Goal: Check status: Check status

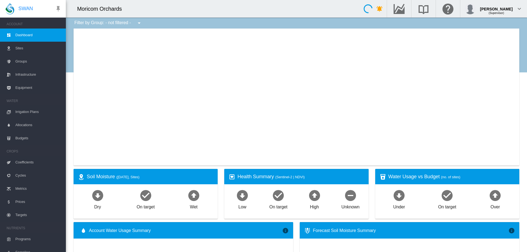
type input "**********"
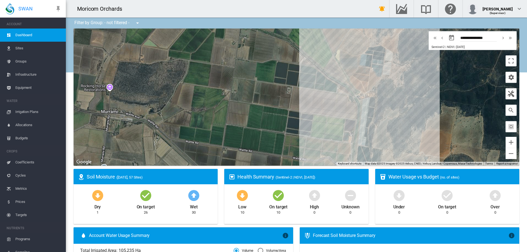
drag, startPoint x: 309, startPoint y: 75, endPoint x: 308, endPoint y: 100, distance: 25.5
click at [308, 100] on div at bounding box center [297, 97] width 446 height 137
click at [362, 109] on div at bounding box center [362, 108] width 7 height 3
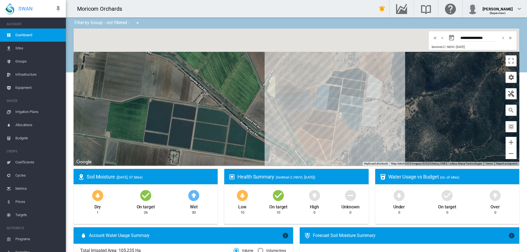
drag, startPoint x: 395, startPoint y: 66, endPoint x: 378, endPoint y: 135, distance: 70.5
click at [378, 135] on div at bounding box center [297, 97] width 446 height 137
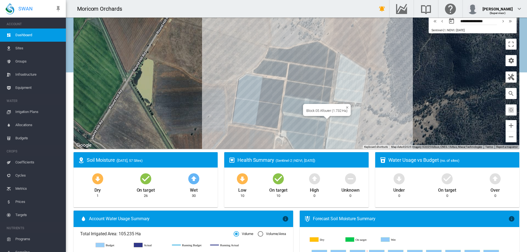
scroll to position [55, 0]
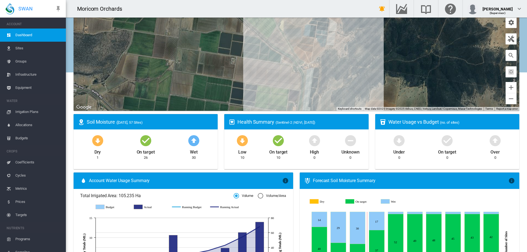
drag, startPoint x: 390, startPoint y: 89, endPoint x: 361, endPoint y: 34, distance: 62.6
click at [361, 34] on div at bounding box center [297, 42] width 446 height 137
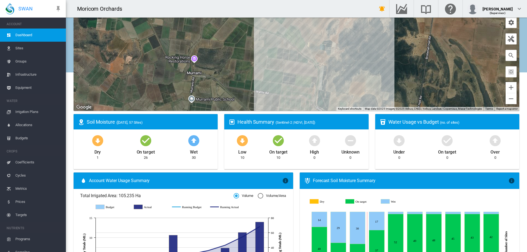
drag, startPoint x: 344, startPoint y: 83, endPoint x: 338, endPoint y: 73, distance: 11.4
click at [338, 73] on div at bounding box center [297, 42] width 446 height 137
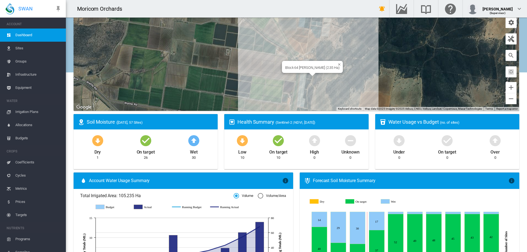
click at [309, 76] on div at bounding box center [312, 74] width 7 height 3
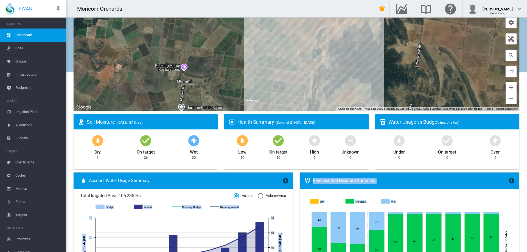
drag, startPoint x: 296, startPoint y: 215, endPoint x: 290, endPoint y: 201, distance: 15.1
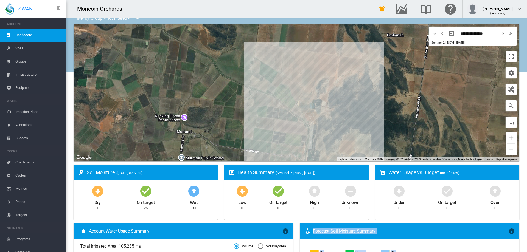
scroll to position [0, 0]
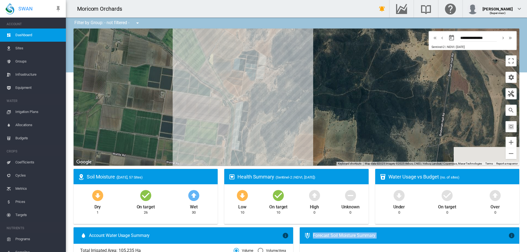
drag, startPoint x: 306, startPoint y: 131, endPoint x: 290, endPoint y: 94, distance: 39.9
click at [290, 94] on div at bounding box center [297, 97] width 446 height 137
click at [508, 146] on button "Zoom in" at bounding box center [510, 142] width 11 height 11
click at [314, 126] on div at bounding box center [297, 97] width 446 height 137
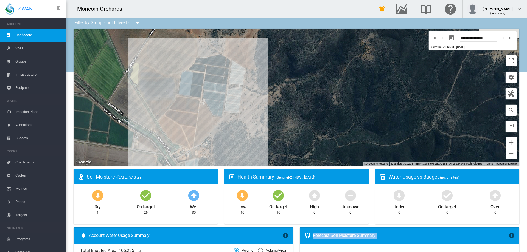
drag, startPoint x: 221, startPoint y: 98, endPoint x: 251, endPoint y: 177, distance: 84.8
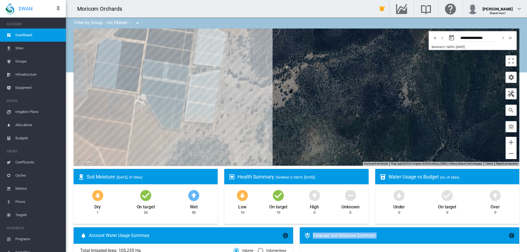
drag, startPoint x: 261, startPoint y: 75, endPoint x: 254, endPoint y: 104, distance: 29.6
click at [297, 154] on div at bounding box center [297, 97] width 446 height 137
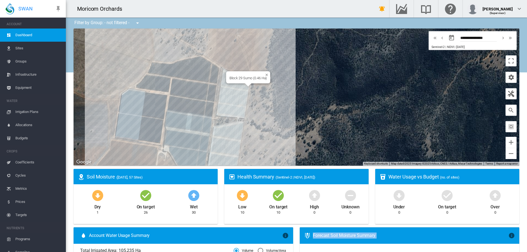
click at [240, 87] on div "Block 29 Sumo (0.46 Ha)" at bounding box center [297, 97] width 446 height 137
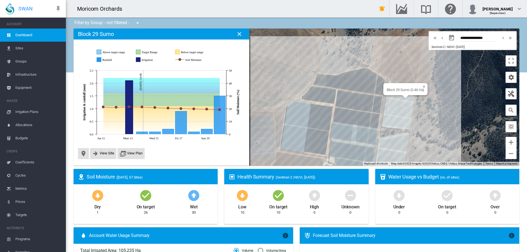
click at [404, 98] on div at bounding box center [405, 96] width 7 height 3
click at [356, 99] on div "Block 15 Afourer (probe) (2.368 Ha)" at bounding box center [297, 97] width 446 height 137
